Goal: Task Accomplishment & Management: Manage account settings

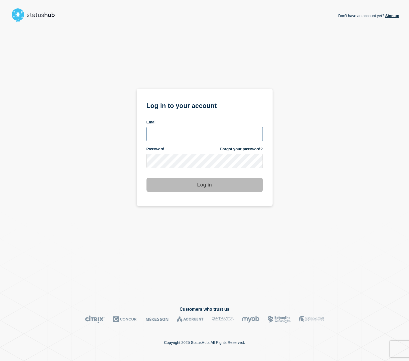
type input "[EMAIL_ADDRESS][PERSON_NAME][DOMAIN_NAME]"
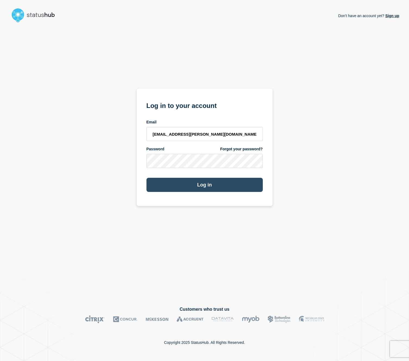
click at [211, 183] on button "Log in" at bounding box center [204, 185] width 116 height 14
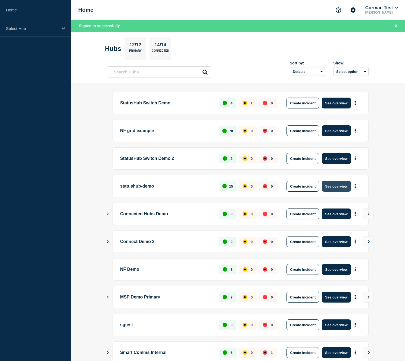
click at [333, 186] on button "See overview" at bounding box center [336, 186] width 29 height 11
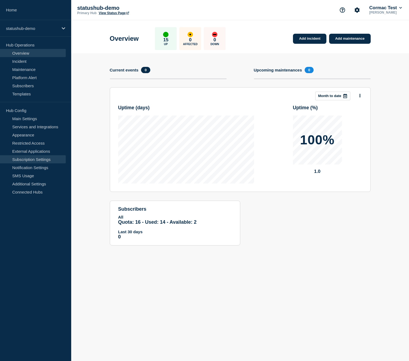
click at [20, 159] on link "Subscription Settings" at bounding box center [33, 159] width 66 height 8
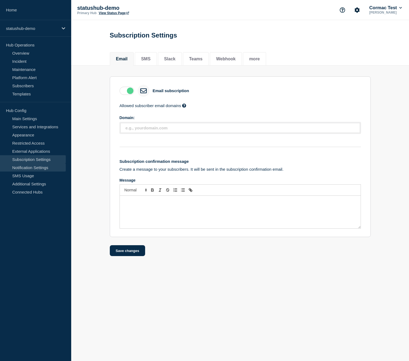
click at [36, 169] on link "Notification Settings" at bounding box center [33, 167] width 66 height 8
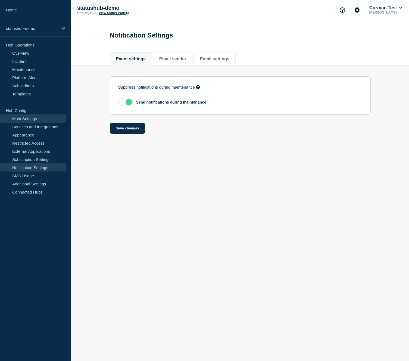
click at [33, 119] on link "Main Settings" at bounding box center [33, 118] width 66 height 8
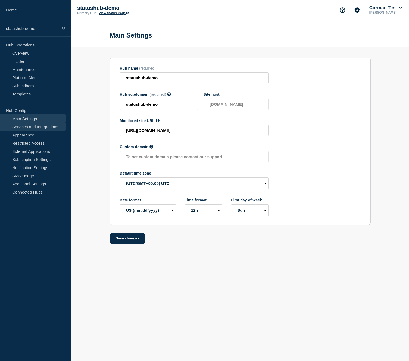
click at [32, 129] on link "Services and Integrations" at bounding box center [33, 126] width 66 height 8
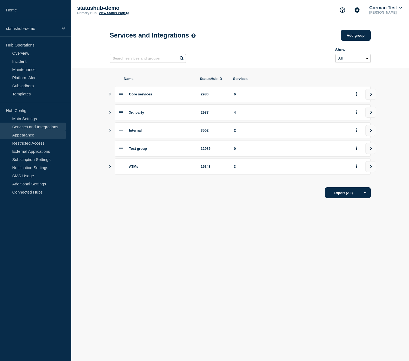
click at [29, 134] on link "Appearance" at bounding box center [33, 135] width 66 height 8
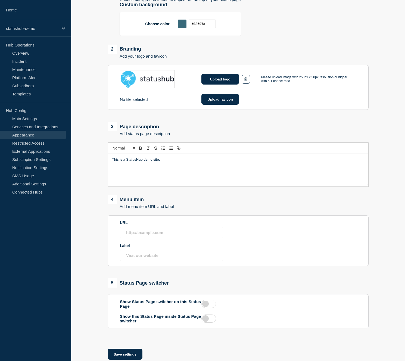
scroll to position [132, 0]
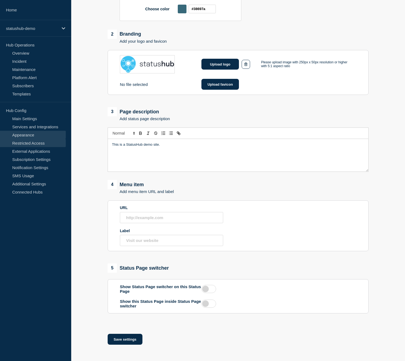
click at [36, 145] on link "Restricted Access" at bounding box center [33, 143] width 66 height 8
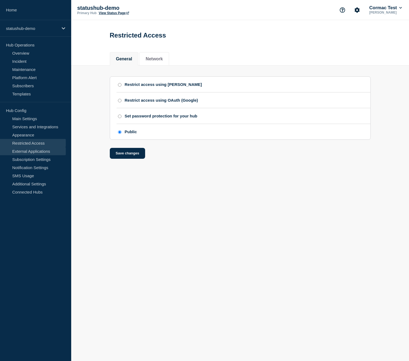
click at [40, 152] on link "External Applications" at bounding box center [33, 151] width 66 height 8
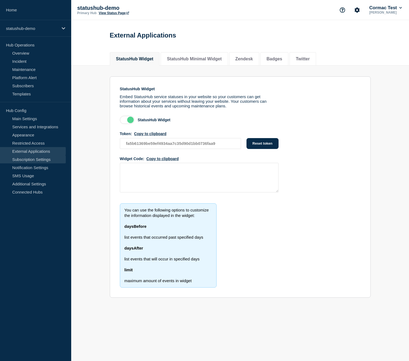
click at [40, 159] on link "Subscription Settings" at bounding box center [33, 159] width 66 height 8
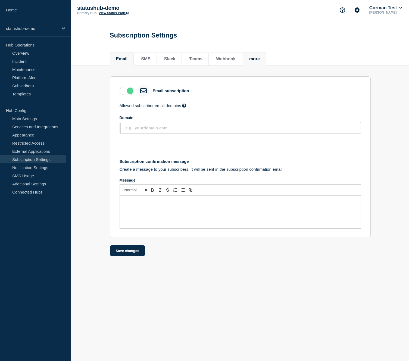
click at [249, 61] on button "more" at bounding box center [254, 58] width 11 height 5
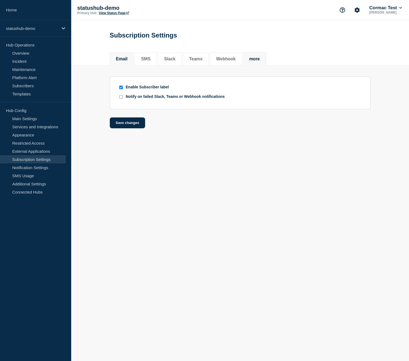
click at [121, 64] on li "Email" at bounding box center [122, 58] width 24 height 13
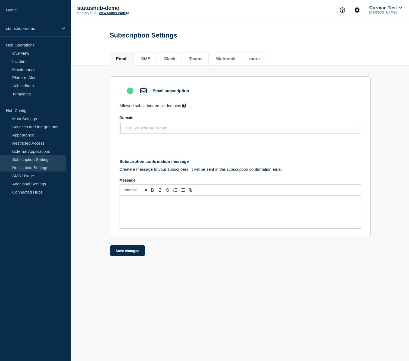
click at [33, 168] on link "Notification Settings" at bounding box center [33, 167] width 66 height 8
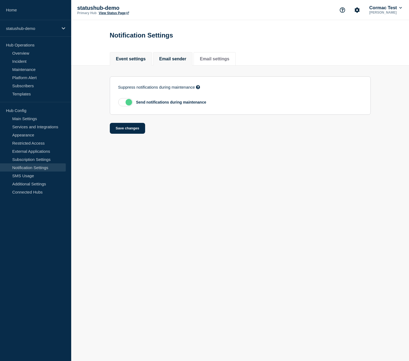
click at [172, 59] on button "Email sender" at bounding box center [172, 58] width 27 height 5
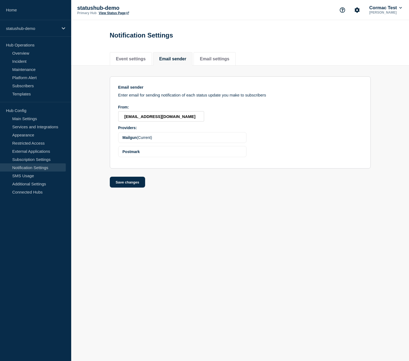
click at [249, 127] on section "Email sender Enter email for sending notification of each status update you mak…" at bounding box center [240, 122] width 261 height 92
click at [149, 157] on div "Postmark" at bounding box center [182, 151] width 128 height 11
click at [134, 143] on div "Mailgun (Current)" at bounding box center [182, 137] width 128 height 11
click at [179, 121] on input "do-not-reply@statushub.io" at bounding box center [161, 116] width 86 height 10
drag, startPoint x: 186, startPoint y: 119, endPoint x: 106, endPoint y: 119, distance: 79.9
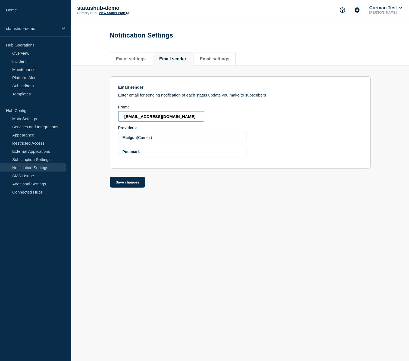
click at [106, 119] on section "Email sender Enter email for sending notification of each status update you mak…" at bounding box center [240, 126] width 338 height 122
drag, startPoint x: 172, startPoint y: 120, endPoint x: 110, endPoint y: 120, distance: 61.7
click at [110, 120] on section "Email sender Enter email for sending notification of each status update you mak…" at bounding box center [240, 122] width 261 height 93
click at [164, 120] on input "email@statushub.com" at bounding box center [161, 116] width 86 height 10
drag, startPoint x: 169, startPoint y: 120, endPoint x: 140, endPoint y: 119, distance: 29.6
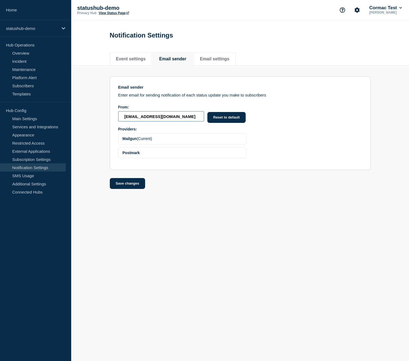
click at [140, 119] on input "email@statushub.com" at bounding box center [161, 116] width 86 height 10
type input "email@company.com"
click at [292, 140] on section "Email sender Enter email for sending notification of each status update you mak…" at bounding box center [240, 122] width 261 height 93
click at [119, 189] on button "Save changes" at bounding box center [128, 183] width 36 height 11
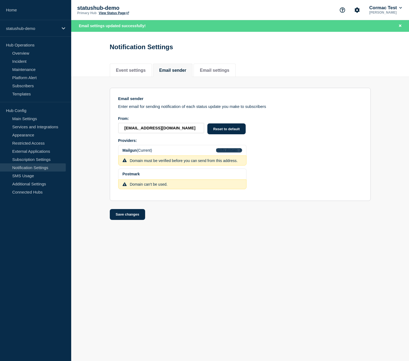
click at [232, 152] on span "Verify domain" at bounding box center [226, 150] width 21 height 4
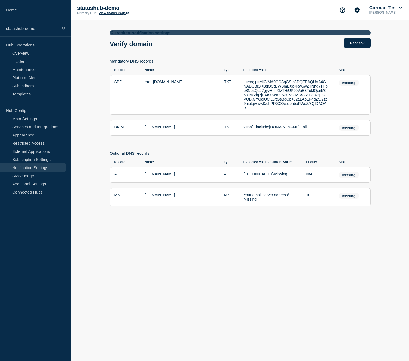
click at [111, 33] on icon at bounding box center [111, 33] width 2 height 4
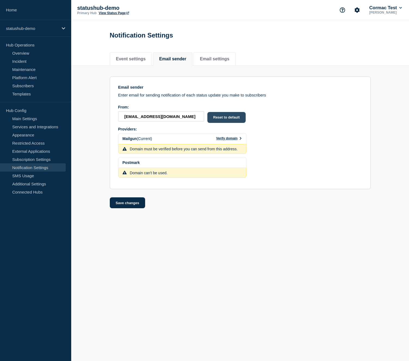
click at [219, 119] on button "Reset to default" at bounding box center [226, 117] width 39 height 11
type input "do-not-reply@statushub.io"
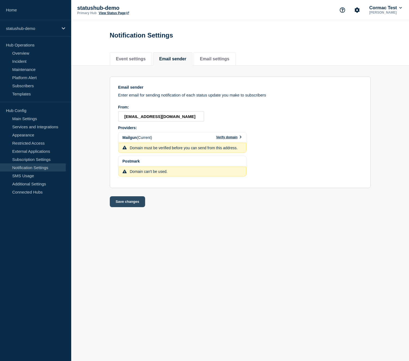
click at [123, 207] on button "Save changes" at bounding box center [128, 201] width 36 height 11
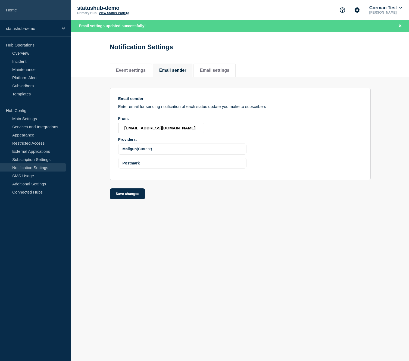
click at [17, 9] on link "Home" at bounding box center [35, 10] width 71 height 20
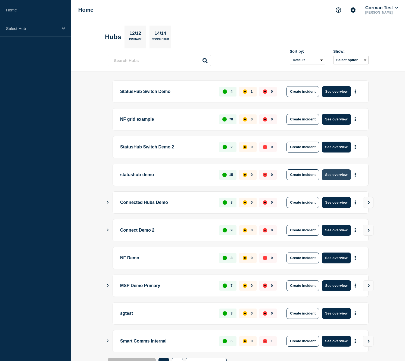
click at [332, 174] on button "See overview" at bounding box center [336, 174] width 29 height 11
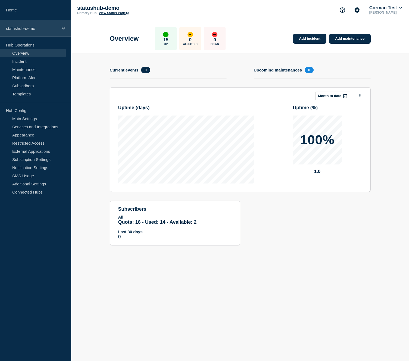
click at [54, 30] on p "statushub-demo" at bounding box center [32, 28] width 52 height 5
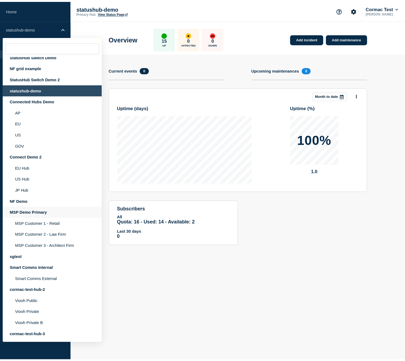
scroll to position [26, 0]
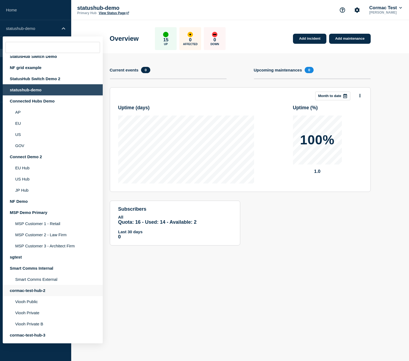
click at [38, 288] on div "cormac-test-hub-2" at bounding box center [53, 290] width 100 height 11
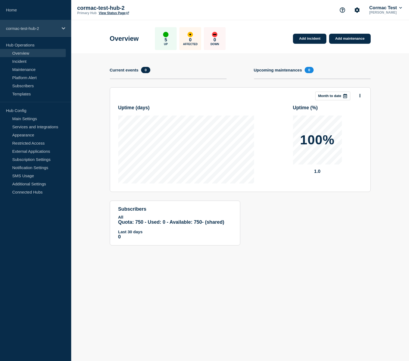
click at [55, 26] on p "cormac-test-hub-2" at bounding box center [32, 28] width 52 height 5
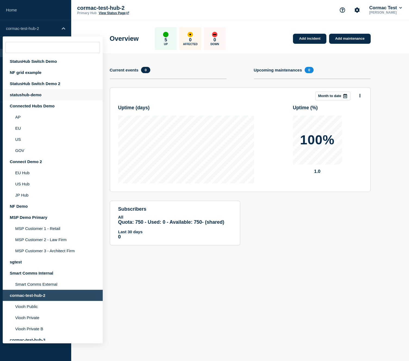
click at [34, 94] on div "statushub-demo" at bounding box center [53, 94] width 100 height 11
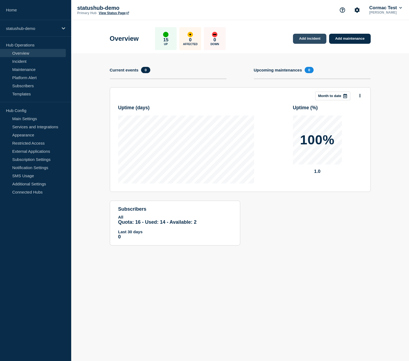
click at [304, 39] on link "Add incident" at bounding box center [309, 39] width 33 height 10
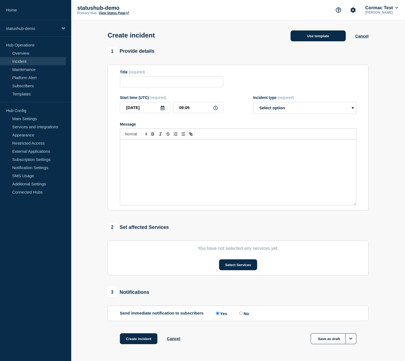
click at [322, 36] on button "Use template" at bounding box center [317, 35] width 55 height 11
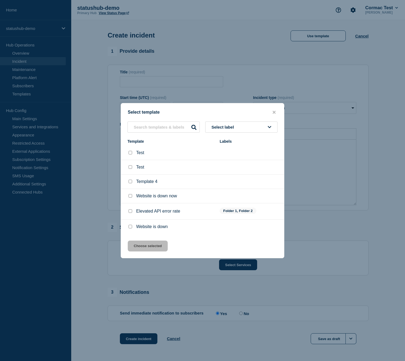
click at [131, 197] on input "Website is down now checkbox" at bounding box center [130, 196] width 4 height 4
checkbox input "true"
click at [144, 247] on button "Choose selected" at bounding box center [148, 245] width 40 height 11
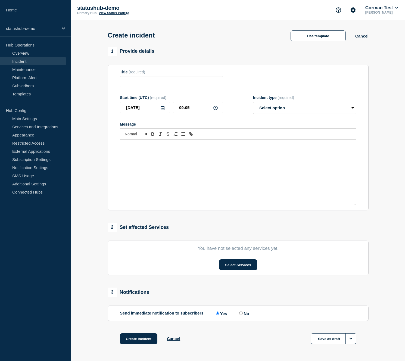
type input "Website is down now"
select select "investigating"
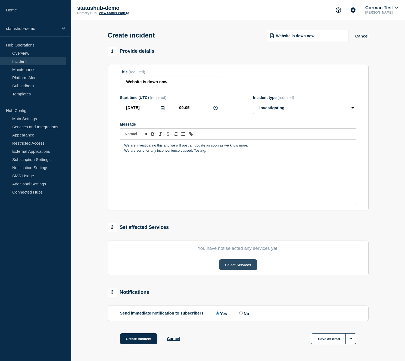
click at [238, 270] on button "Select Services" at bounding box center [238, 264] width 38 height 11
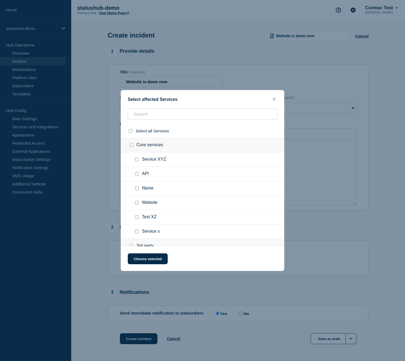
click at [137, 204] on input "Website checkbox" at bounding box center [137, 203] width 4 height 4
checkbox input "true"
click at [143, 260] on button "Choose selected" at bounding box center [148, 258] width 40 height 11
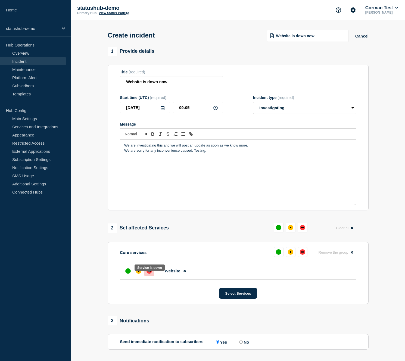
click at [149, 276] on div at bounding box center [149, 271] width 10 height 10
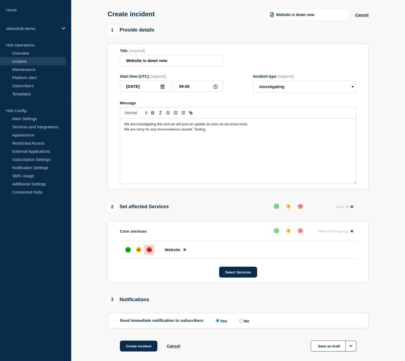
scroll to position [55, 0]
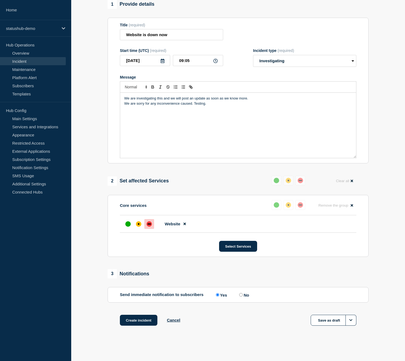
click at [241, 295] on input "No" at bounding box center [241, 295] width 4 height 4
radio input "true"
radio input "false"
click at [143, 321] on button "Create incident" at bounding box center [138, 320] width 37 height 11
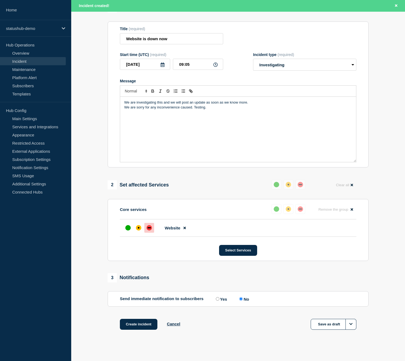
scroll to position [66, 0]
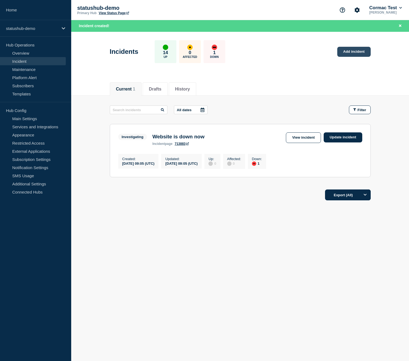
click at [345, 54] on link "Add incident" at bounding box center [353, 52] width 33 height 10
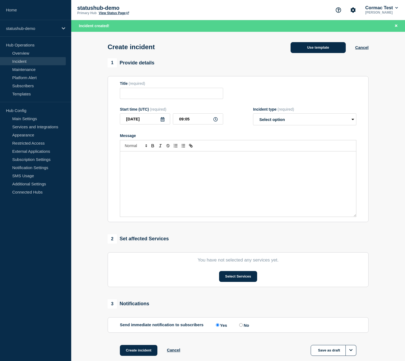
click at [313, 50] on button "Use template" at bounding box center [317, 47] width 55 height 11
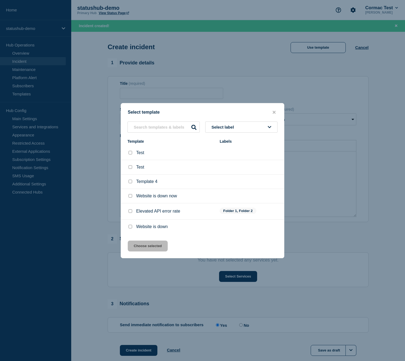
click at [131, 213] on input "Elevated API error rate checkbox" at bounding box center [130, 211] width 4 height 4
checkbox input "true"
click at [143, 249] on button "Choose selected" at bounding box center [148, 245] width 40 height 11
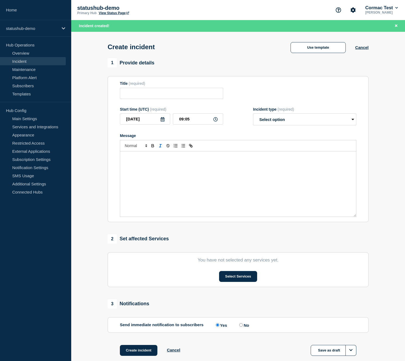
type input "Elevated API error rate"
select select "identified"
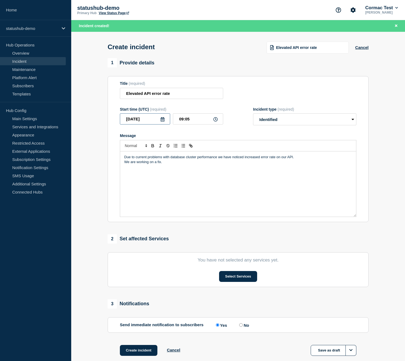
click at [156, 124] on input "2025-09-11" at bounding box center [145, 118] width 50 height 11
click at [155, 166] on div "10" at bounding box center [154, 165] width 8 height 8
type input "2025-09-10"
click at [193, 124] on input "09:05" at bounding box center [198, 118] width 50 height 11
click at [247, 138] on div "Message" at bounding box center [238, 135] width 236 height 4
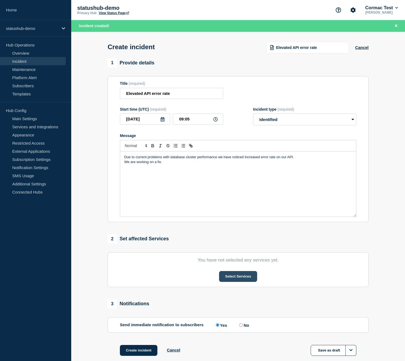
click at [229, 282] on button "Select Services" at bounding box center [238, 276] width 38 height 11
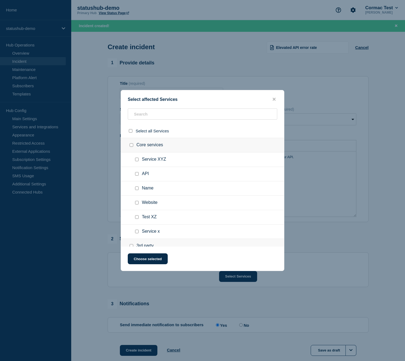
click at [138, 175] on input "API checkbox" at bounding box center [137, 174] width 4 height 4
checkbox input "true"
click at [154, 264] on button "Choose selected" at bounding box center [148, 258] width 40 height 11
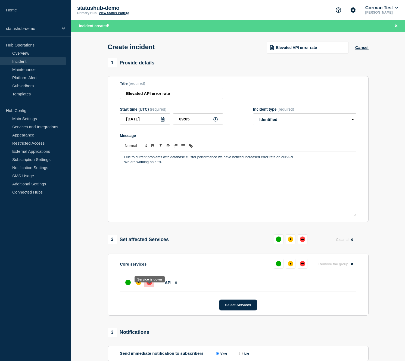
click at [149, 285] on div "down" at bounding box center [148, 281] width 5 height 5
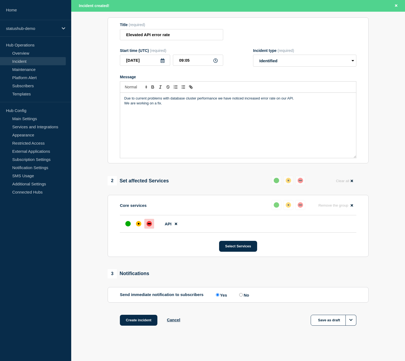
click at [240, 294] on input "No" at bounding box center [241, 295] width 4 height 4
radio input "true"
radio input "false"
click at [136, 321] on button "Create incident" at bounding box center [138, 320] width 37 height 11
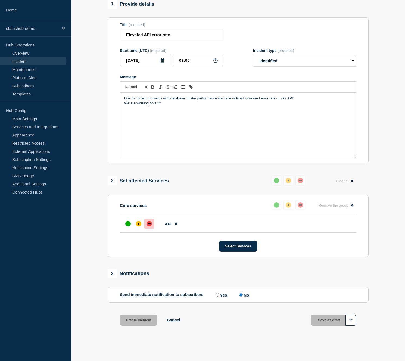
scroll to position [55, 0]
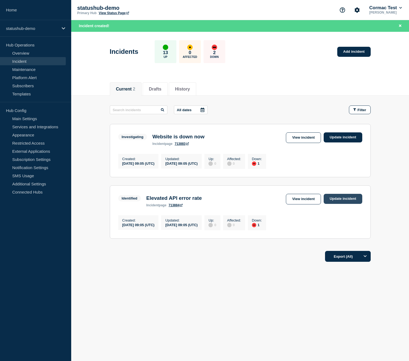
click at [341, 202] on link "Update incident" at bounding box center [342, 199] width 39 height 10
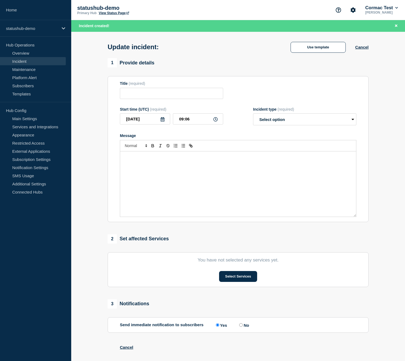
type input "Elevated API error rate"
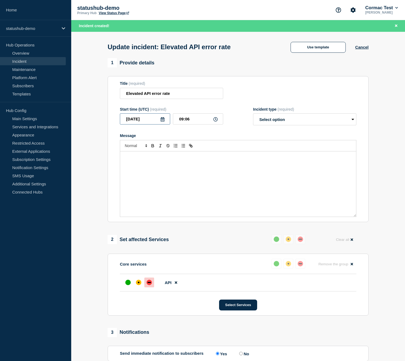
click at [156, 124] on input "2025-09-11" at bounding box center [145, 118] width 50 height 11
click at [156, 164] on div "10" at bounding box center [154, 165] width 8 height 8
type input "2025-09-10"
click at [198, 123] on input "09:06" at bounding box center [198, 118] width 50 height 11
click at [183, 123] on input "09:06" at bounding box center [198, 118] width 50 height 11
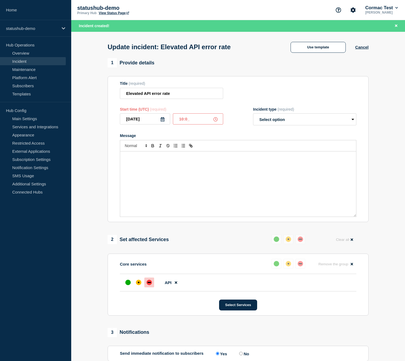
type input "10:05"
click at [288, 119] on select "Select option Investigating Identified Monitoring Resolved" at bounding box center [304, 119] width 103 height 12
select select "resolved"
click at [253, 117] on select "Select option Investigating Identified Monitoring Resolved" at bounding box center [304, 119] width 103 height 12
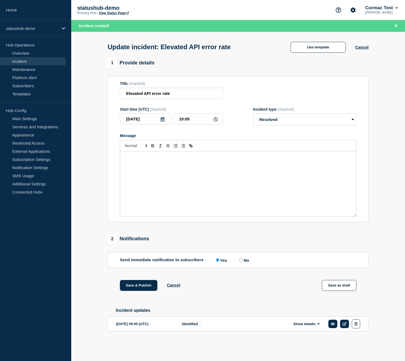
click at [241, 262] on input "No" at bounding box center [241, 260] width 4 height 4
radio input "true"
radio input "false"
click at [135, 291] on button "Save & Publish" at bounding box center [138, 285] width 37 height 11
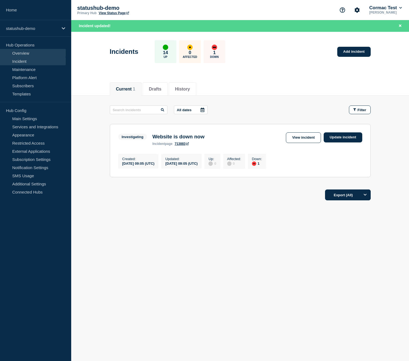
click at [23, 54] on link "Overview" at bounding box center [33, 53] width 66 height 8
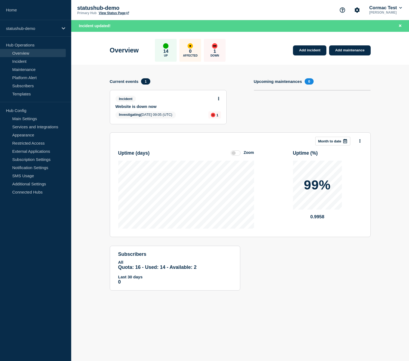
click at [238, 156] on label at bounding box center [236, 152] width 10 height 5
click at [0, 0] on input "Zoom" at bounding box center [0, 0] width 0 height 0
click at [238, 156] on label at bounding box center [236, 152] width 10 height 5
click at [0, 0] on input "Reset" at bounding box center [0, 0] width 0 height 0
click at [233, 156] on label at bounding box center [236, 152] width 10 height 5
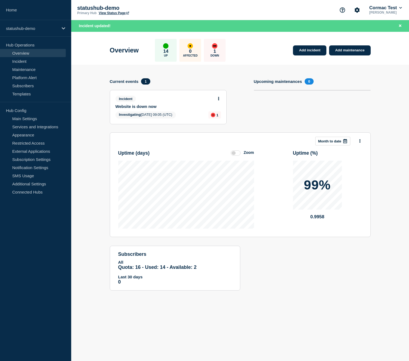
click at [0, 0] on input "Zoom" at bounding box center [0, 0] width 0 height 0
click at [235, 154] on label at bounding box center [236, 152] width 10 height 5
click at [0, 0] on input "Reset" at bounding box center [0, 0] width 0 height 0
click at [236, 156] on label at bounding box center [236, 152] width 10 height 5
click at [0, 0] on input "Zoom" at bounding box center [0, 0] width 0 height 0
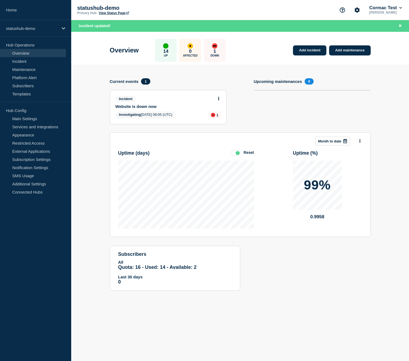
click at [247, 155] on div "Reset" at bounding box center [248, 152] width 10 height 4
click at [0, 0] on input "Reset" at bounding box center [0, 0] width 0 height 0
click at [248, 155] on div "Zoom" at bounding box center [248, 152] width 10 height 4
click at [0, 0] on input "Zoom" at bounding box center [0, 0] width 0 height 0
click at [248, 155] on div "Reset" at bounding box center [248, 152] width 10 height 4
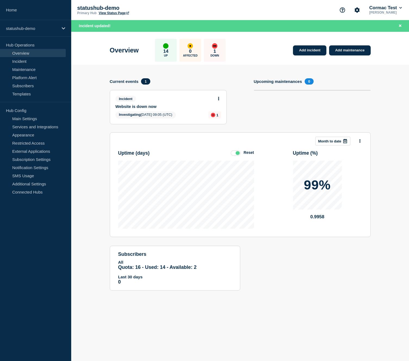
click at [0, 0] on input "Reset" at bounding box center [0, 0] width 0 height 0
click at [248, 155] on div "Zoom" at bounding box center [248, 152] width 10 height 4
click at [0, 0] on input "Zoom" at bounding box center [0, 0] width 0 height 0
click at [249, 155] on div "Reset" at bounding box center [248, 152] width 10 height 4
click at [0, 0] on input "Reset" at bounding box center [0, 0] width 0 height 0
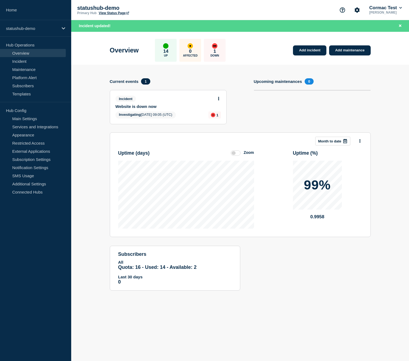
click at [249, 155] on div "Zoom" at bounding box center [248, 152] width 10 height 4
click at [0, 0] on input "Zoom" at bounding box center [0, 0] width 0 height 0
click at [249, 155] on div "Reset" at bounding box center [248, 152] width 10 height 4
click at [0, 0] on input "Reset" at bounding box center [0, 0] width 0 height 0
click at [249, 155] on div "Zoom" at bounding box center [248, 152] width 10 height 4
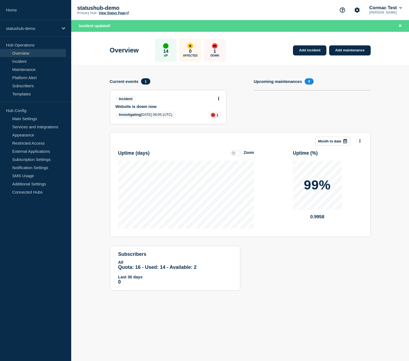
click at [0, 0] on input "Zoom" at bounding box center [0, 0] width 0 height 0
click at [249, 155] on div "Reset" at bounding box center [248, 152] width 10 height 4
click at [0, 0] on input "Reset" at bounding box center [0, 0] width 0 height 0
click at [236, 154] on label at bounding box center [236, 152] width 10 height 5
click at [0, 0] on input "Zoom" at bounding box center [0, 0] width 0 height 0
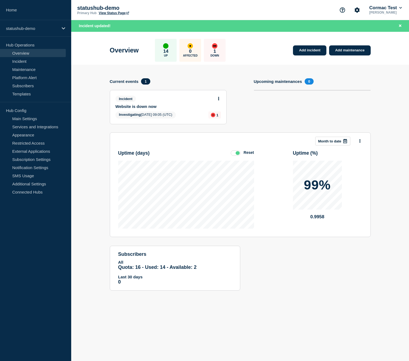
click at [239, 158] on header "Uptime ( days ) Reset" at bounding box center [186, 152] width 136 height 15
click at [238, 156] on label at bounding box center [236, 152] width 10 height 5
click at [0, 0] on input "Reset" at bounding box center [0, 0] width 0 height 0
click at [329, 142] on p "Month to date" at bounding box center [329, 141] width 23 height 4
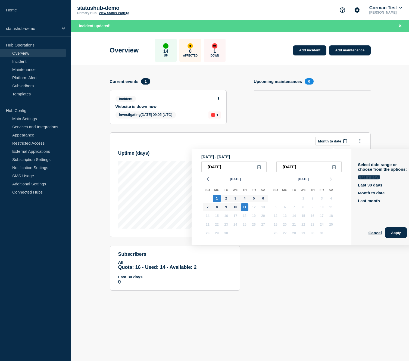
click at [369, 179] on button "Last 7 days" at bounding box center [369, 177] width 22 height 5
type input "2025-09-05"
click at [388, 233] on button "Apply" at bounding box center [396, 232] width 22 height 11
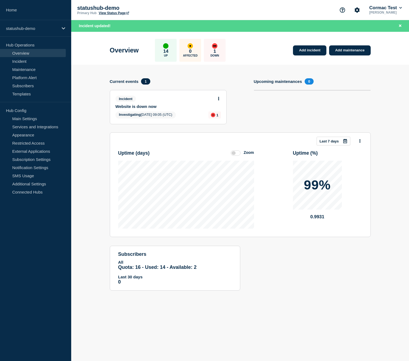
click at [237, 155] on label at bounding box center [236, 152] width 10 height 5
click at [0, 0] on input "Zoom" at bounding box center [0, 0] width 0 height 0
click at [237, 156] on label at bounding box center [236, 152] width 10 height 5
click at [0, 0] on input "Reset" at bounding box center [0, 0] width 0 height 0
click at [219, 100] on button at bounding box center [218, 98] width 5 height 5
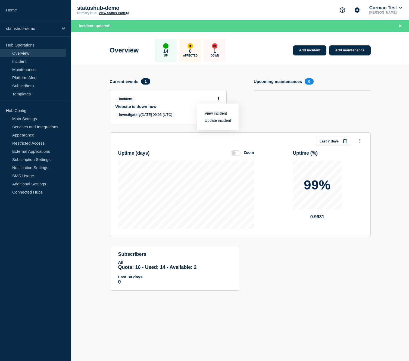
click at [261, 117] on section "Upcoming maintenances 0" at bounding box center [312, 105] width 117 height 54
